Goal: Use online tool/utility: Utilize a website feature to perform a specific function

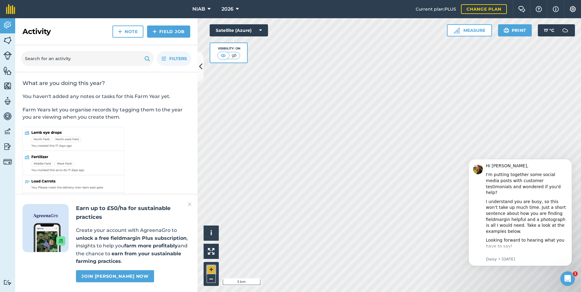
click at [213, 268] on button "+" at bounding box center [211, 269] width 9 height 9
click at [211, 268] on button "+" at bounding box center [211, 269] width 9 height 9
click at [209, 268] on button "+" at bounding box center [211, 269] width 9 height 9
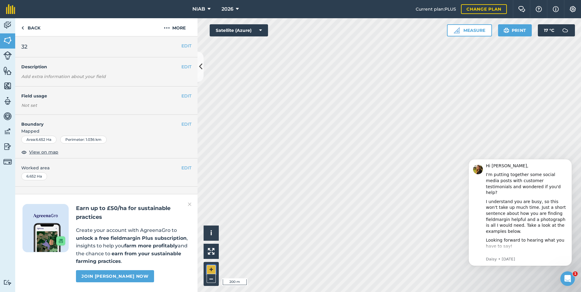
click at [213, 268] on button "+" at bounding box center [211, 269] width 9 height 9
click at [212, 270] on button "+" at bounding box center [211, 269] width 9 height 9
click at [466, 32] on button "Measure" at bounding box center [469, 30] width 45 height 12
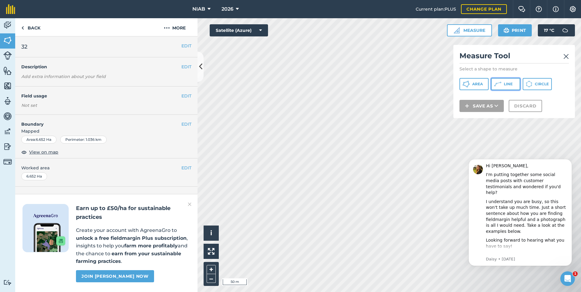
click at [507, 82] on span "Line" at bounding box center [508, 84] width 9 height 5
click at [565, 57] on img at bounding box center [566, 56] width 5 height 7
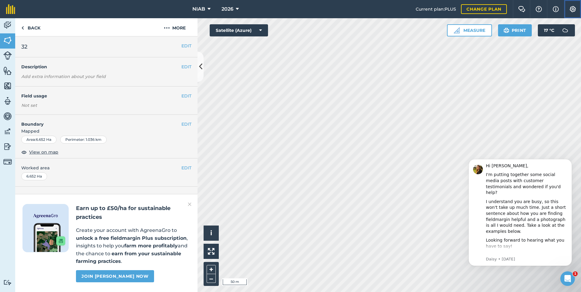
click at [572, 8] on img at bounding box center [572, 9] width 7 height 6
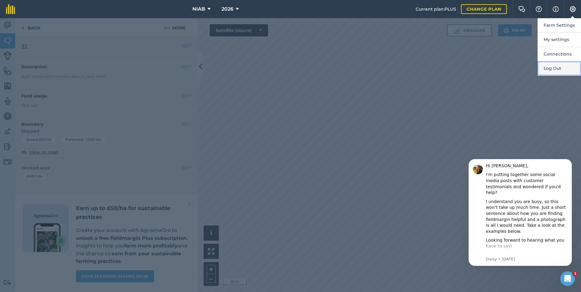
click at [562, 66] on button "Log Out" at bounding box center [559, 68] width 43 height 14
